Goal: Navigation & Orientation: Find specific page/section

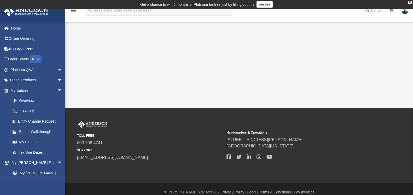
click at [391, 11] on icon at bounding box center [392, 10] width 4 height 4
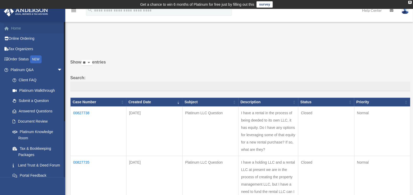
click at [16, 28] on link "Home" at bounding box center [37, 28] width 67 height 10
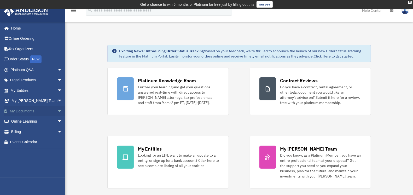
click at [23, 111] on link "My Documents arrow_drop_down" at bounding box center [37, 111] width 67 height 10
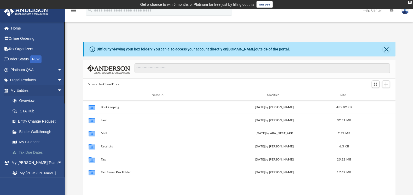
scroll to position [114, 308]
click at [57, 89] on span "arrow_drop_down" at bounding box center [62, 90] width 10 height 11
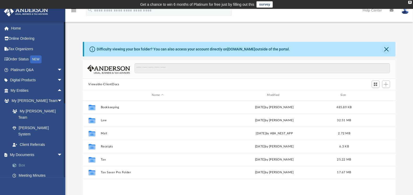
click at [21, 160] on link "Box" at bounding box center [38, 165] width 63 height 10
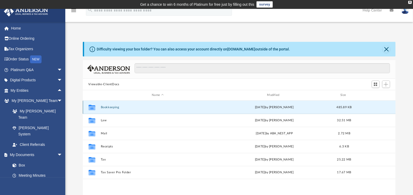
click at [109, 106] on button "Bookkeeping" at bounding box center [158, 107] width 114 height 3
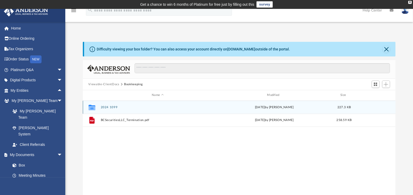
click at [109, 106] on button "2024 1099" at bounding box center [158, 107] width 114 height 3
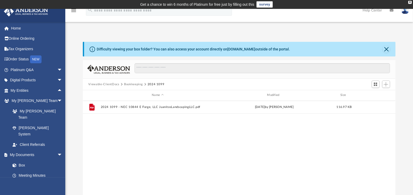
click at [107, 84] on button "Viewable-ClientDocs" at bounding box center [103, 84] width 31 height 5
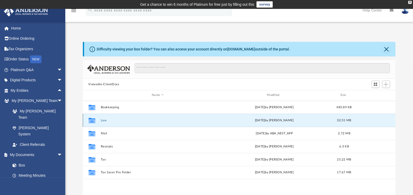
click at [102, 120] on button "Law" at bounding box center [158, 120] width 114 height 3
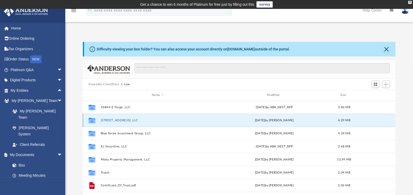
click at [112, 120] on button "[STREET_ADDRESS], LLC" at bounding box center [158, 120] width 114 height 3
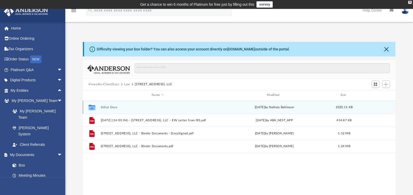
click at [106, 107] on button "Initial Docs" at bounding box center [158, 107] width 114 height 3
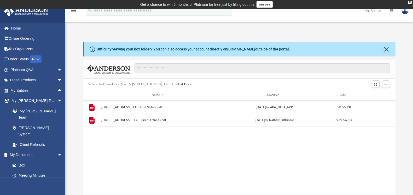
click at [144, 84] on button "[STREET_ADDRESS], LLC" at bounding box center [151, 84] width 38 height 5
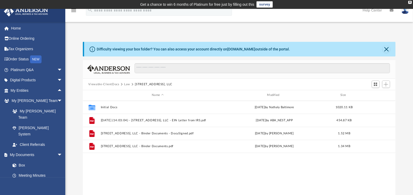
click at [127, 83] on button "Law" at bounding box center [127, 84] width 6 height 5
